Goal: Find contact information: Find contact information

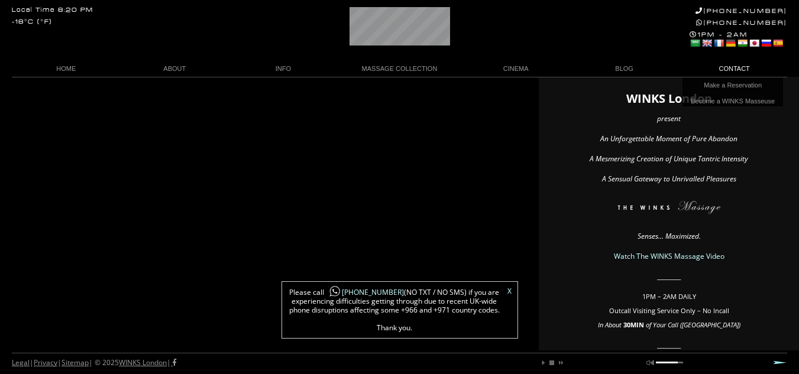
click at [727, 69] on link "CONTACT" at bounding box center [732, 69] width 109 height 16
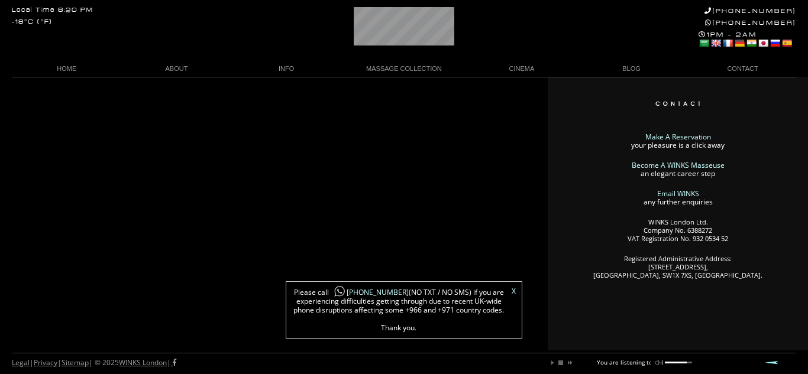
drag, startPoint x: 698, startPoint y: 273, endPoint x: 672, endPoint y: 277, distance: 26.9
click at [672, 277] on p "Registered Administrative Address: [STREET_ADDRESS]." at bounding box center [677, 267] width 236 height 25
click at [671, 277] on p "Registered Administrative Address: [STREET_ADDRESS]." at bounding box center [677, 267] width 236 height 25
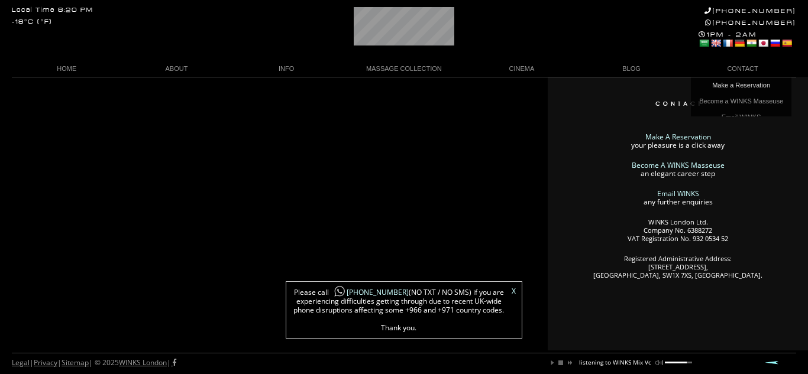
scroll to position [0, 97]
